Goal: Browse casually: Explore the website without a specific task or goal

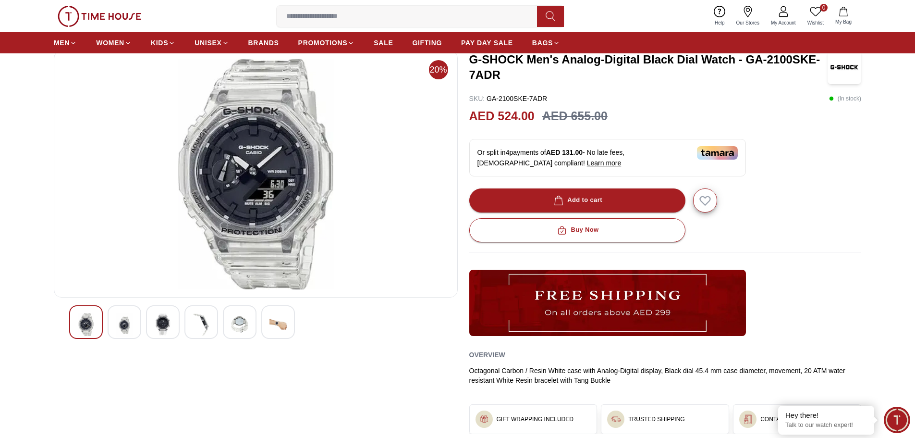
scroll to position [48, 0]
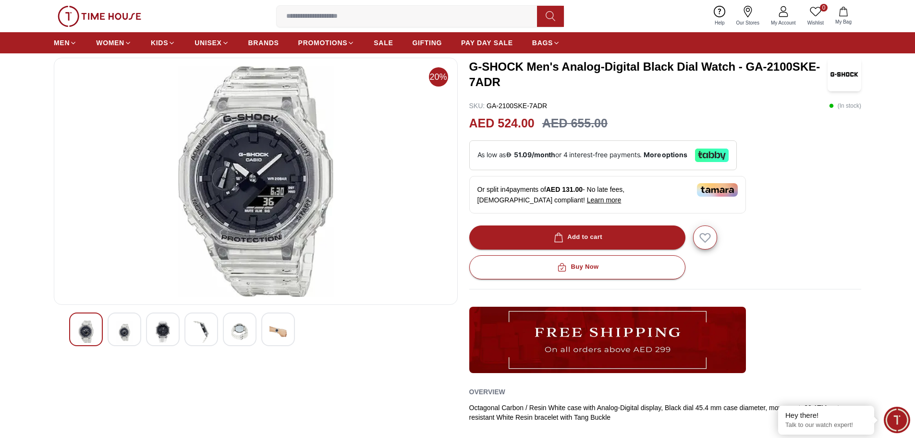
click at [140, 328] on div at bounding box center [125, 329] width 34 height 34
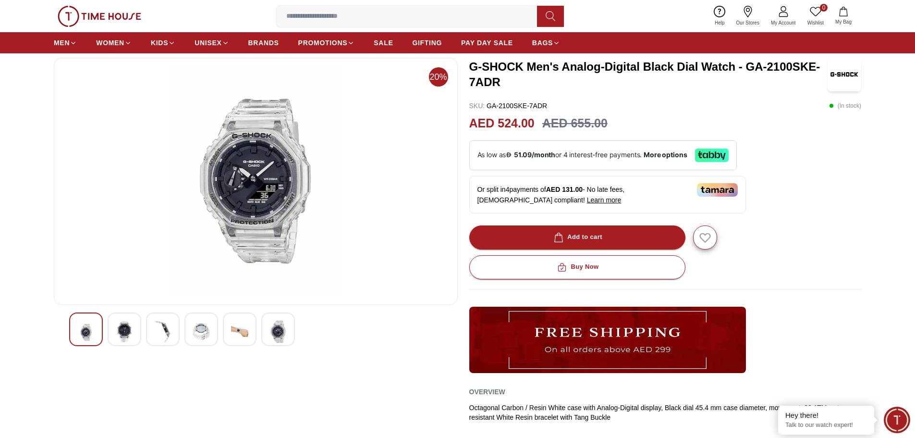
click at [164, 328] on img at bounding box center [162, 331] width 17 height 22
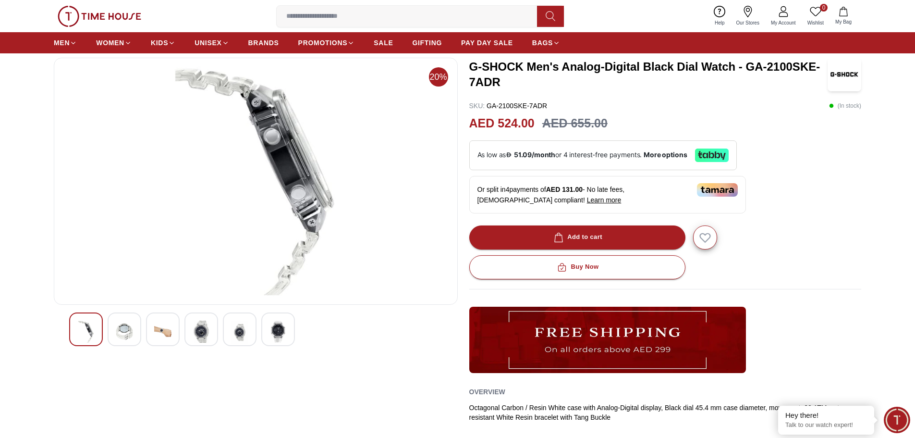
click at [194, 329] on img at bounding box center [201, 331] width 17 height 22
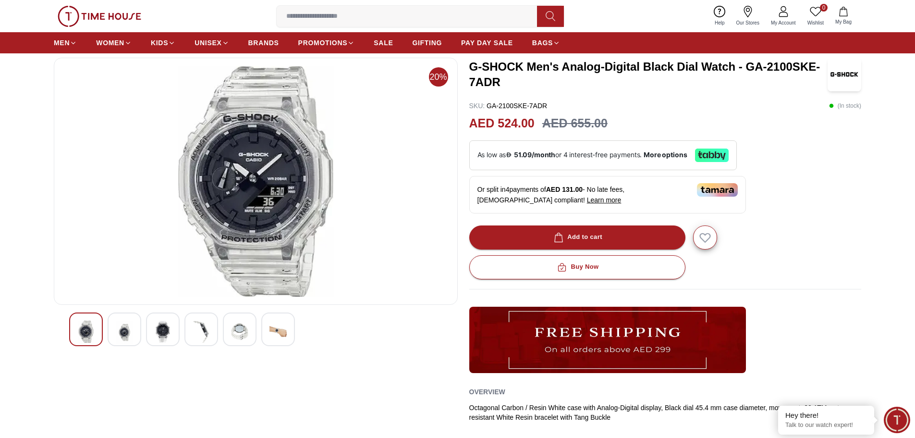
click at [226, 331] on div at bounding box center [240, 329] width 34 height 34
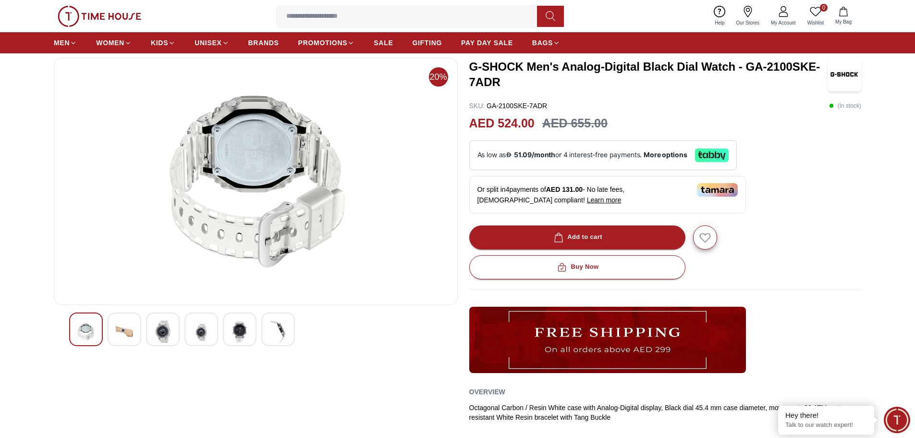
click at [285, 330] on img at bounding box center [277, 331] width 17 height 22
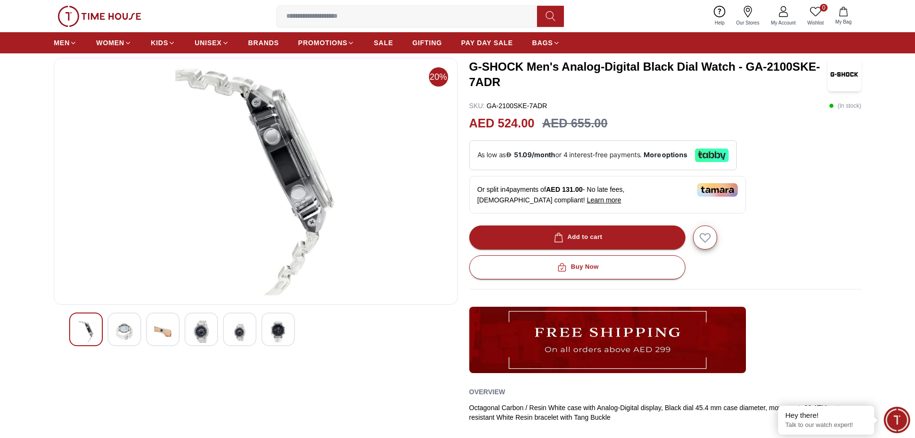
click at [171, 317] on div at bounding box center [163, 329] width 34 height 34
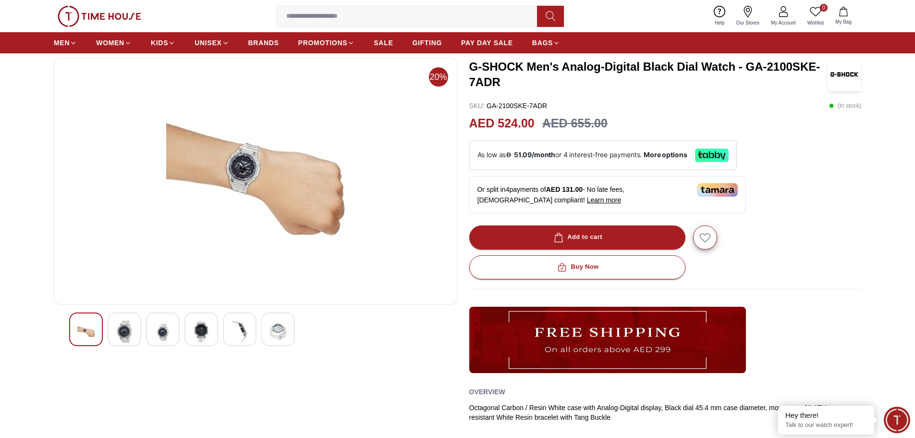
click at [196, 329] on img at bounding box center [201, 331] width 17 height 22
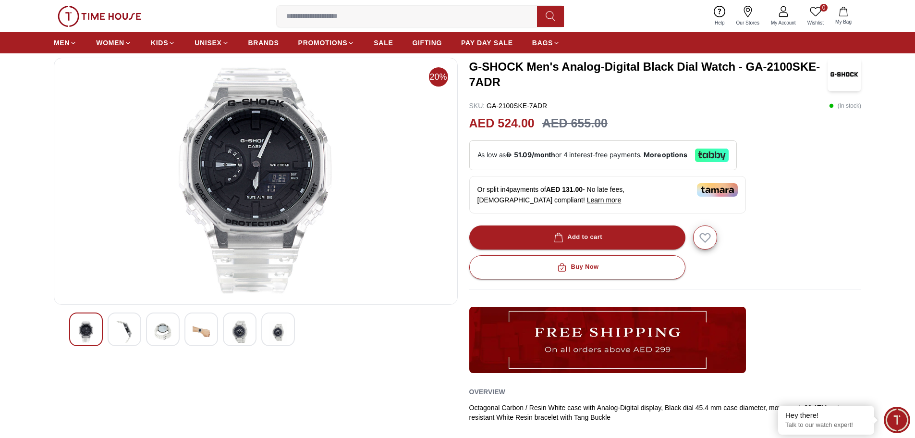
click at [133, 330] on div at bounding box center [125, 329] width 34 height 34
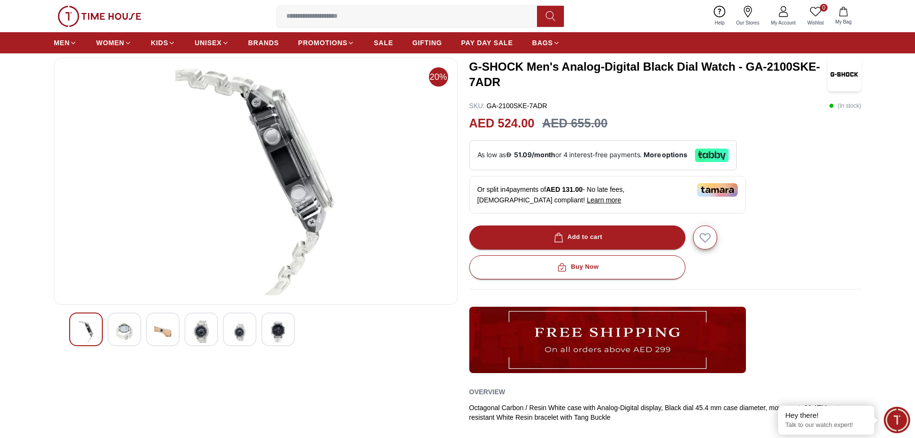
click at [152, 330] on div at bounding box center [163, 329] width 34 height 34
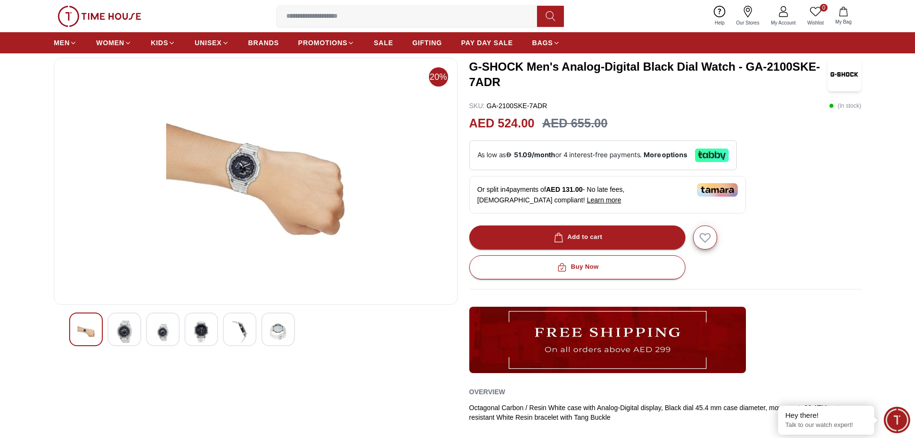
click at [186, 332] on div at bounding box center [201, 329] width 34 height 34
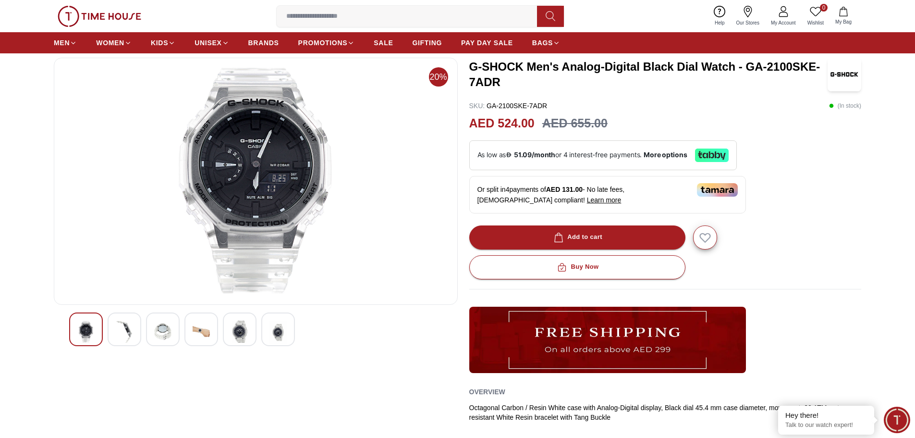
click at [229, 331] on div at bounding box center [240, 329] width 34 height 34
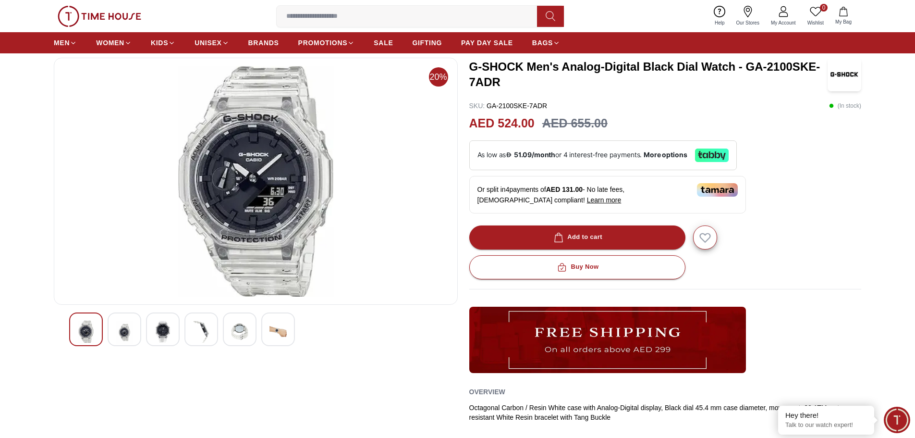
click at [271, 332] on img at bounding box center [277, 331] width 17 height 22
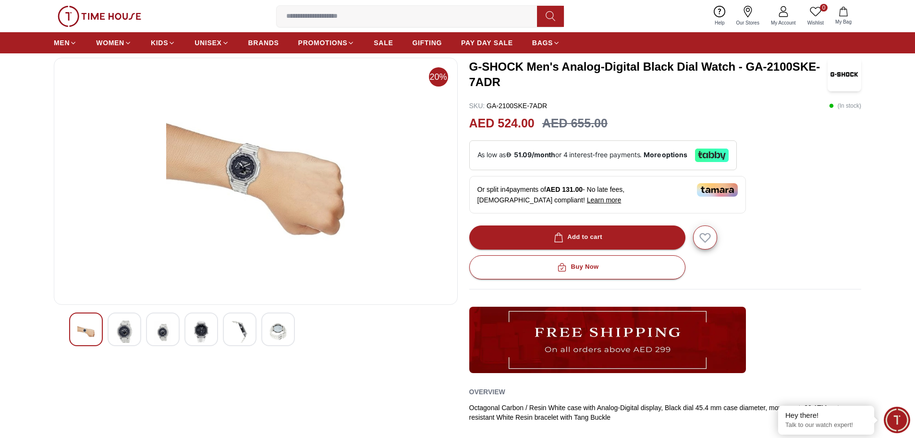
click at [242, 332] on img at bounding box center [239, 331] width 17 height 22
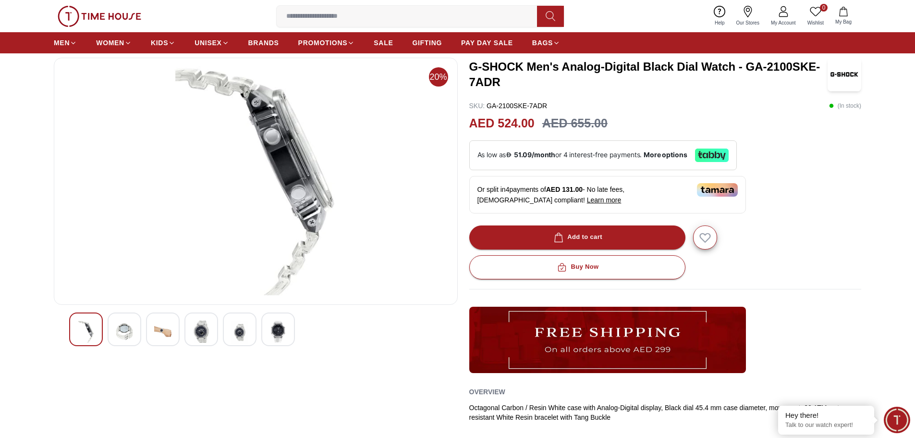
click at [207, 327] on img at bounding box center [201, 331] width 17 height 22
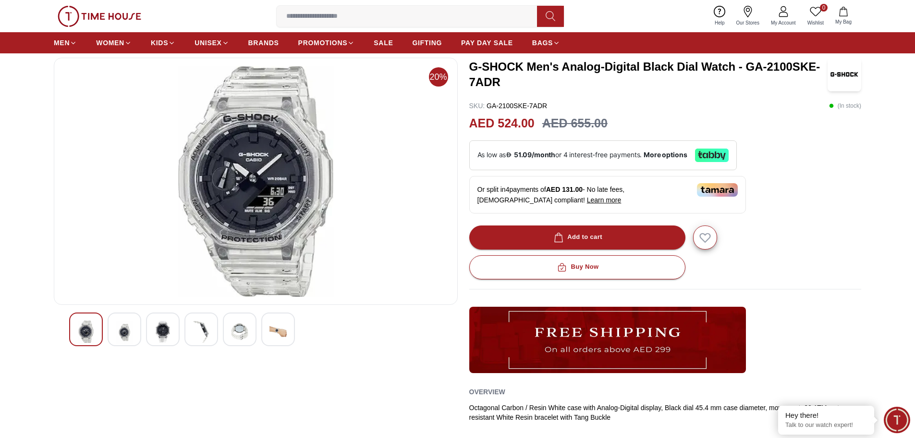
click at [138, 328] on div at bounding box center [125, 329] width 34 height 34
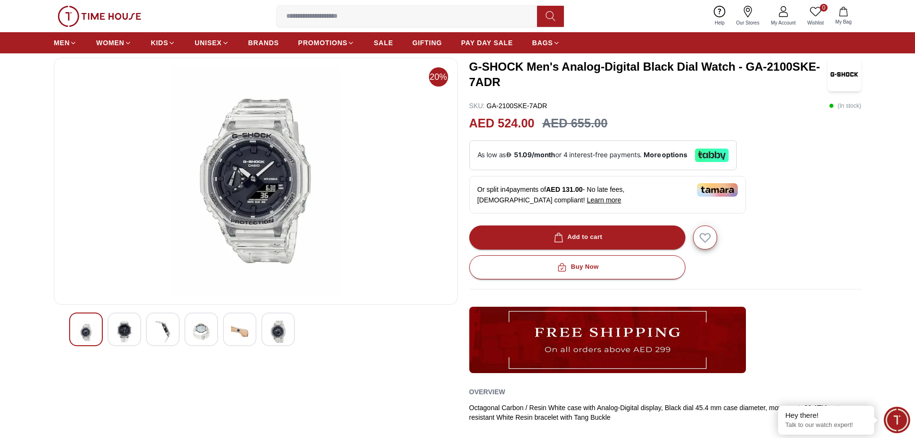
click at [87, 330] on img at bounding box center [85, 332] width 17 height 24
click at [56, 331] on div at bounding box center [256, 330] width 404 height 37
click at [82, 332] on img at bounding box center [85, 332] width 17 height 24
click at [114, 333] on div at bounding box center [125, 329] width 34 height 34
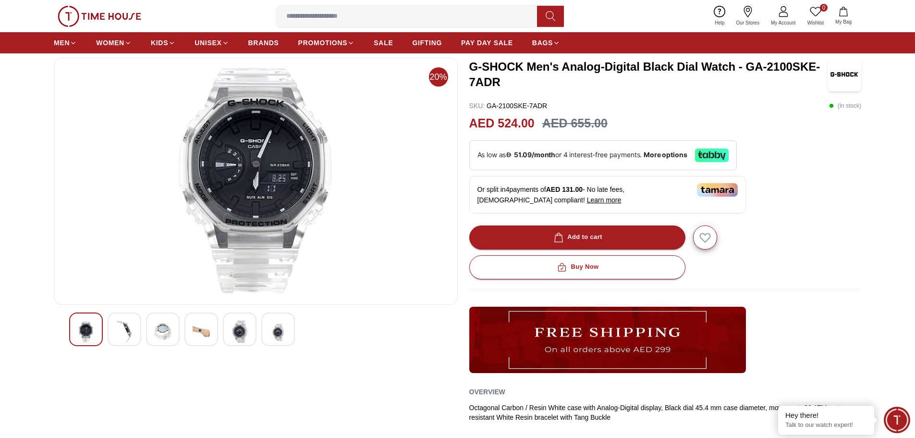
click at [156, 331] on img at bounding box center [162, 331] width 17 height 22
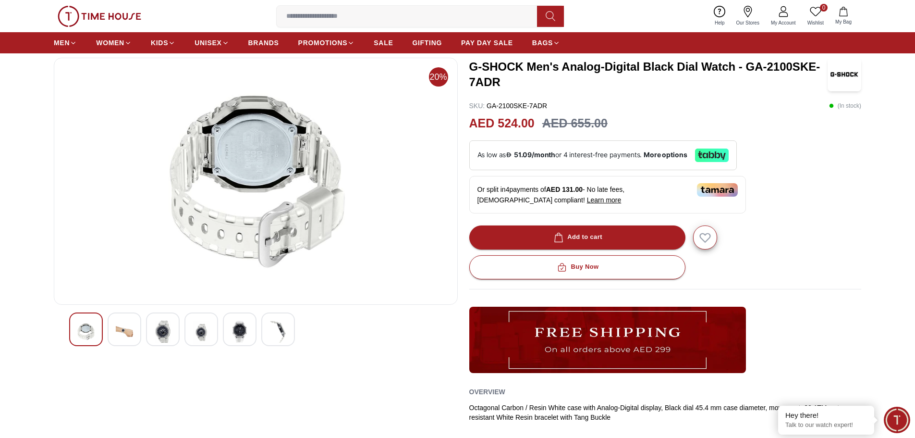
click at [181, 331] on div at bounding box center [255, 329] width 373 height 34
click at [195, 333] on img at bounding box center [201, 332] width 17 height 24
